Goal: Task Accomplishment & Management: Use online tool/utility

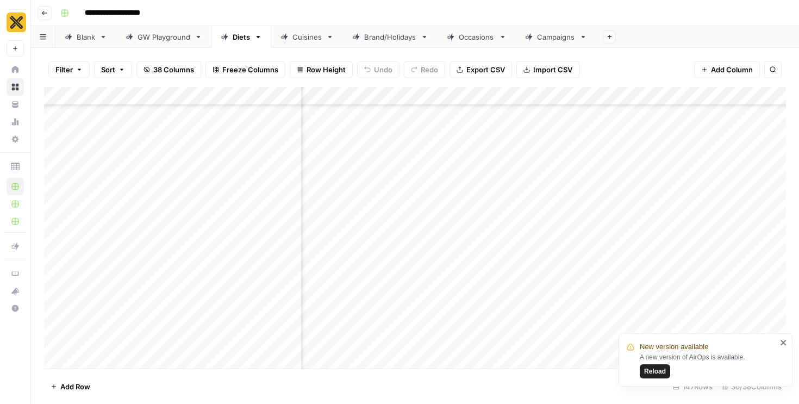
scroll to position [3892, 2277]
click at [404, 241] on div "Add Column" at bounding box center [415, 228] width 742 height 282
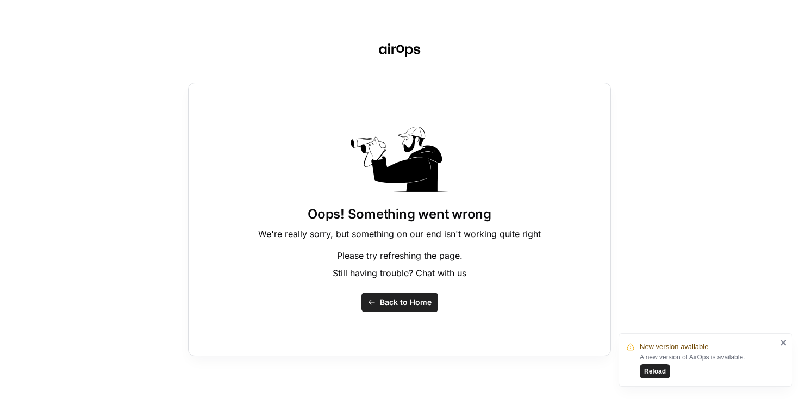
click at [412, 305] on span "Back to Home" at bounding box center [406, 302] width 52 height 11
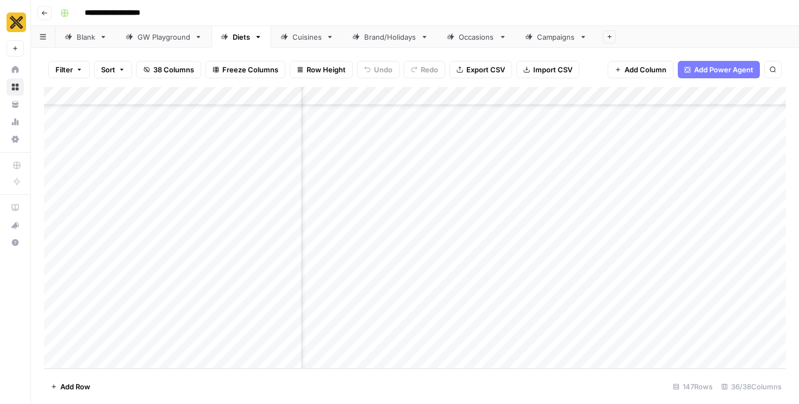
scroll to position [3909, 2236]
click at [420, 210] on div "Add Column" at bounding box center [415, 228] width 742 height 282
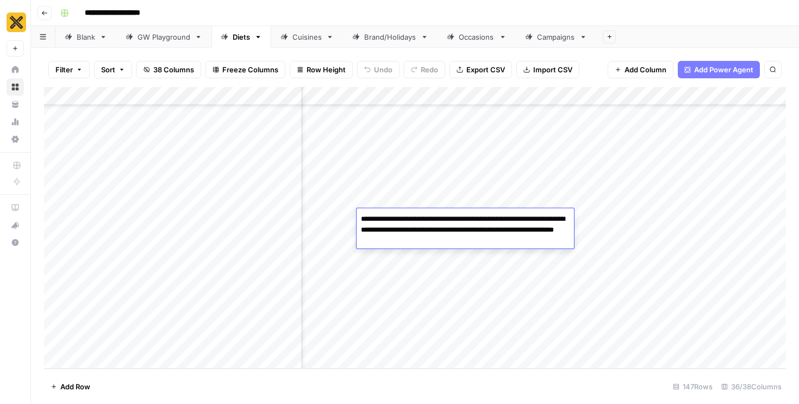
click at [417, 230] on textarea "**********" at bounding box center [465, 229] width 217 height 37
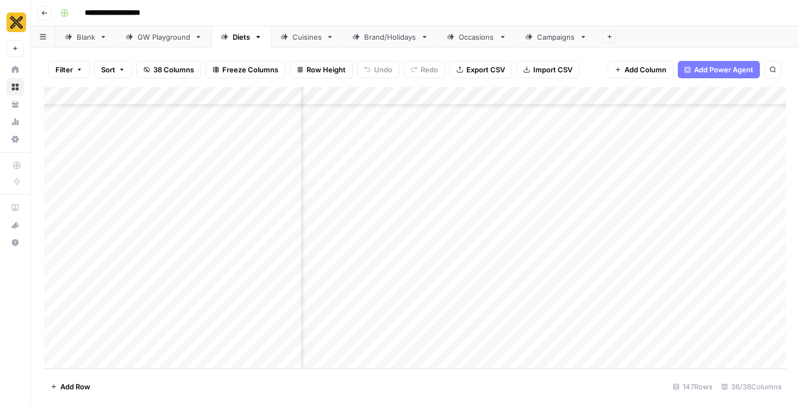
click at [607, 221] on div "Add Column" at bounding box center [415, 228] width 742 height 282
click at [629, 218] on div "Add Column" at bounding box center [415, 228] width 742 height 282
click at [534, 223] on div "Add Column" at bounding box center [415, 228] width 742 height 282
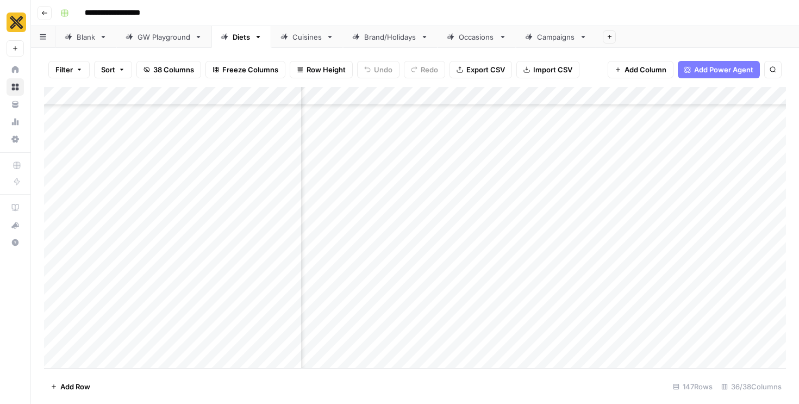
click at [534, 223] on div "Add Column" at bounding box center [415, 228] width 742 height 282
click at [312, 226] on div "Add Column" at bounding box center [415, 228] width 742 height 282
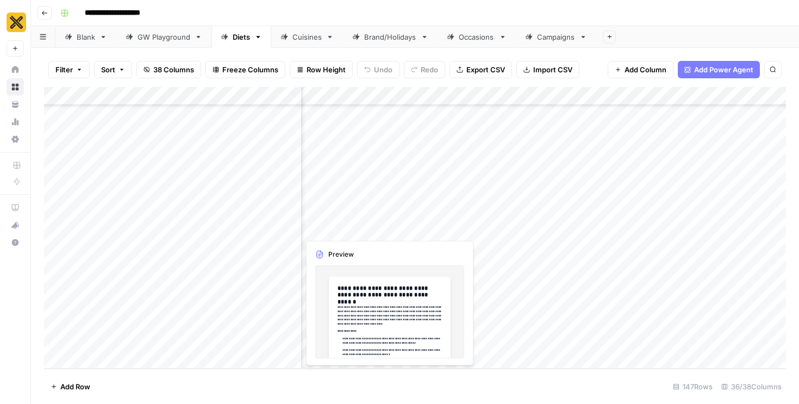
click at [387, 217] on div "Add Column" at bounding box center [415, 228] width 742 height 282
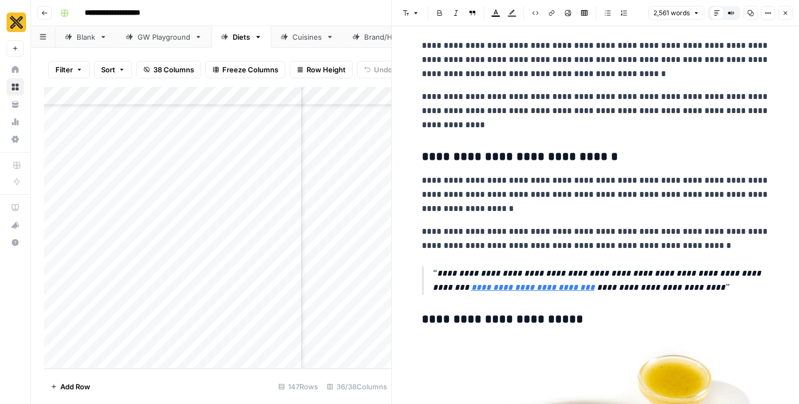
scroll to position [4839, 0]
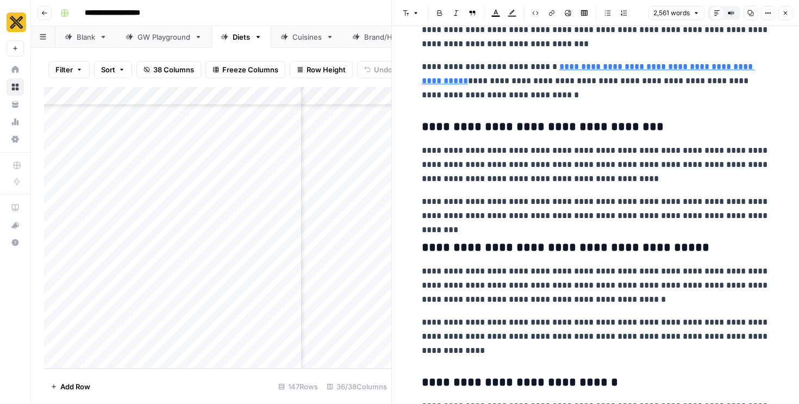
click at [783, 14] on icon "button" at bounding box center [785, 13] width 7 height 7
